Goal: Task Accomplishment & Management: Use online tool/utility

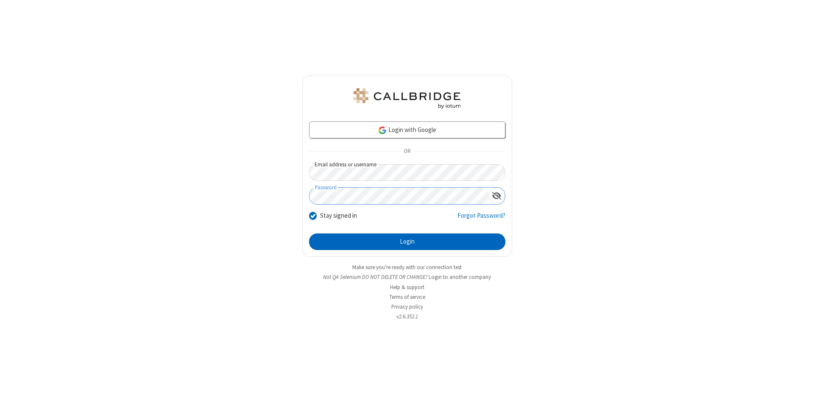
click at [407, 242] on button "Login" at bounding box center [407, 241] width 196 height 17
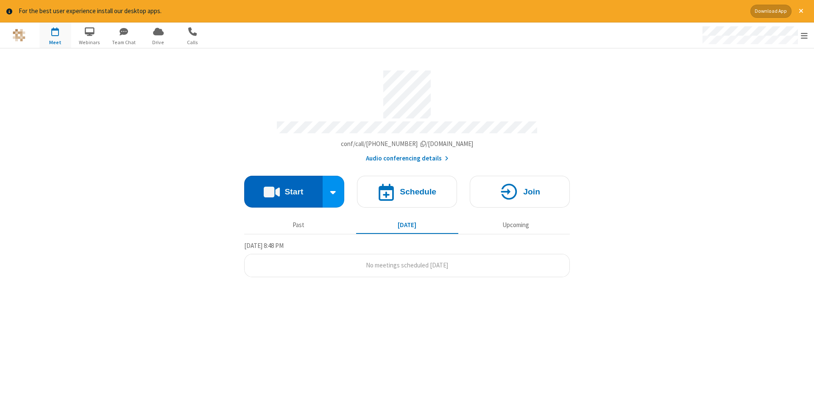
click at [283, 188] on button "Start" at bounding box center [283, 192] width 78 height 32
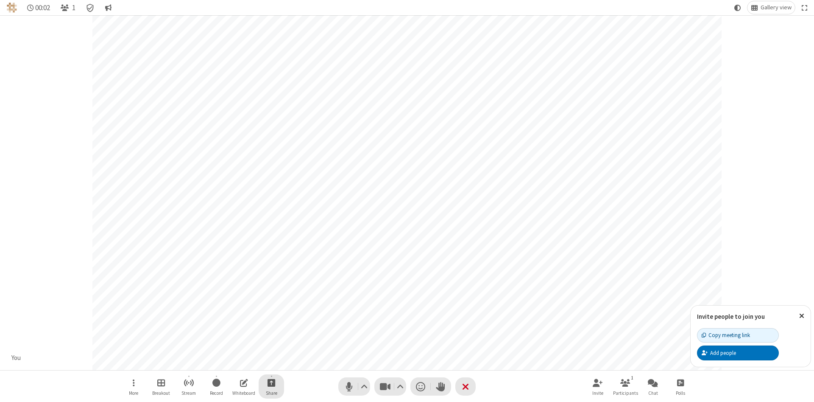
click at [271, 382] on span "Start sharing" at bounding box center [272, 382] width 8 height 11
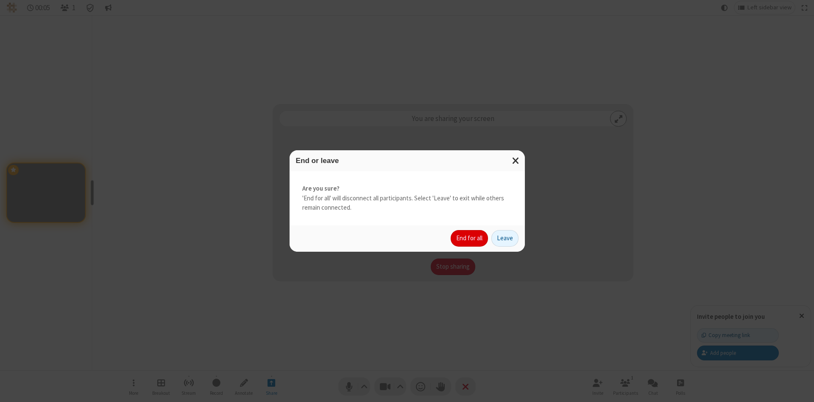
click at [470, 238] on button "End for all" at bounding box center [469, 238] width 37 height 17
